Goal: Find specific page/section: Find specific page/section

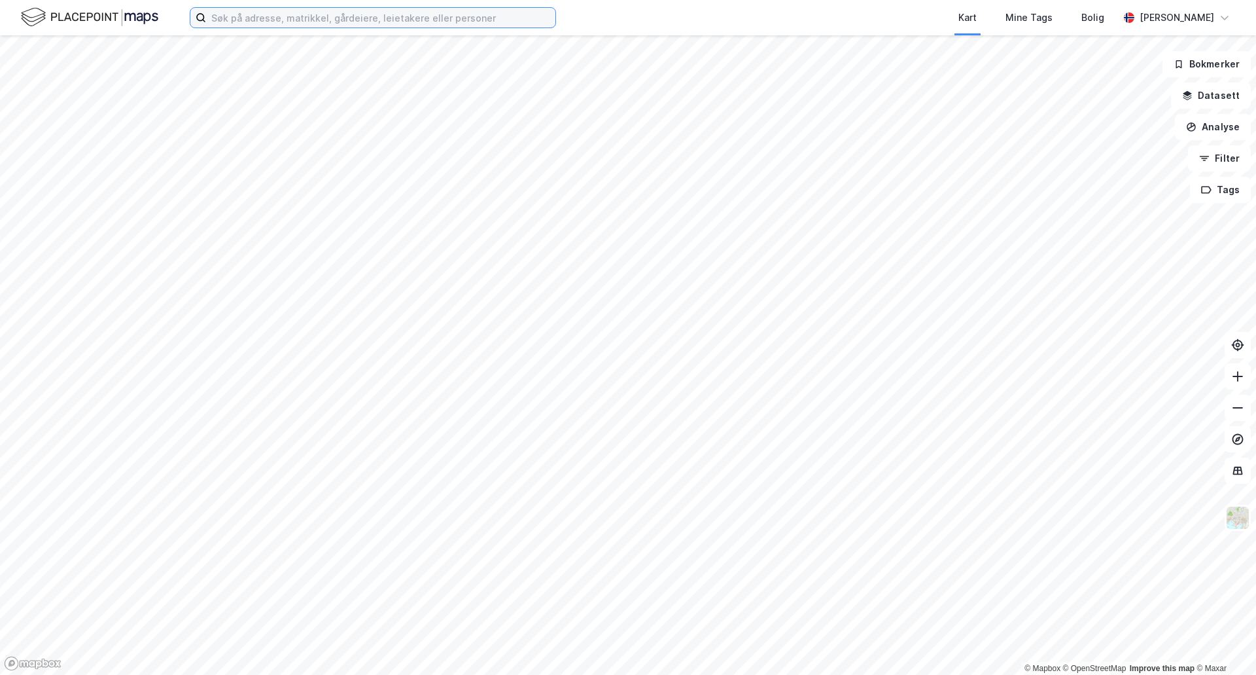
click at [310, 23] on input at bounding box center [380, 18] width 349 height 20
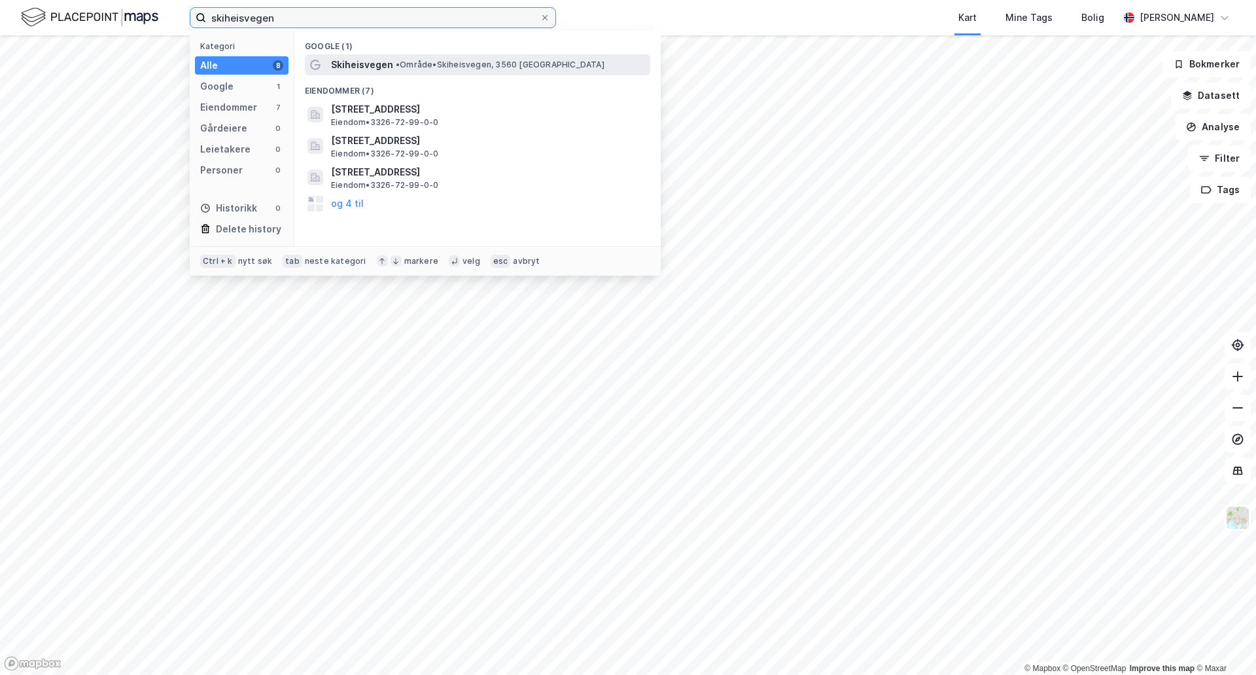
type input "skiheisvegen"
click at [364, 73] on div "Skiheisvegen • Område • Skiheisvegen, 3560 [GEOGRAPHIC_DATA]" at bounding box center [478, 64] width 346 height 21
